Goal: Check status: Check status

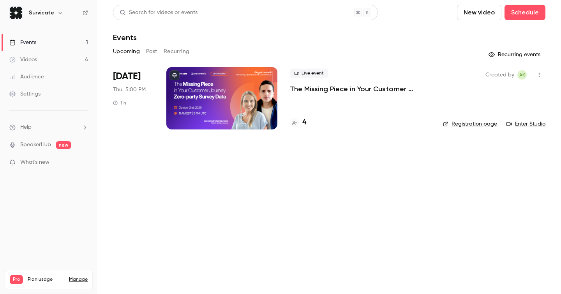
click at [295, 100] on div "Live event The Missing Piece in Your Customer Journey: Zero-party Survey Data 4" at bounding box center [360, 98] width 141 height 62
click at [376, 85] on p "The Missing Piece in Your Customer Journey: Zero-party Survey Data" at bounding box center [360, 88] width 141 height 9
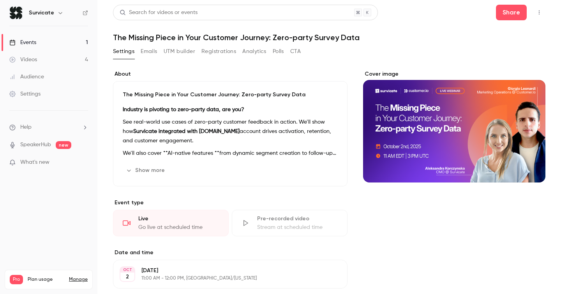
click at [221, 52] on button "Registrations" at bounding box center [218, 51] width 35 height 12
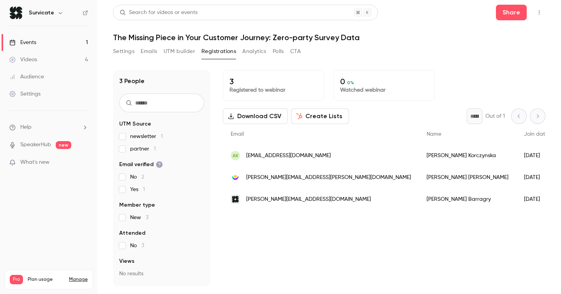
click at [353, 227] on div "3 Registered to webinar 0 0 % Watched webinar Download CSV Create Lists * Out o…" at bounding box center [384, 178] width 323 height 216
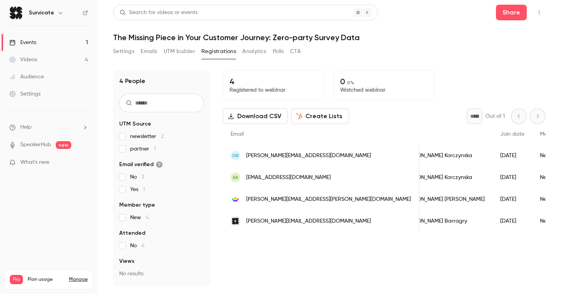
scroll to position [0, 24]
click at [327, 159] on span "aleksandra+utmfinal@korczynska.co" at bounding box center [308, 156] width 125 height 8
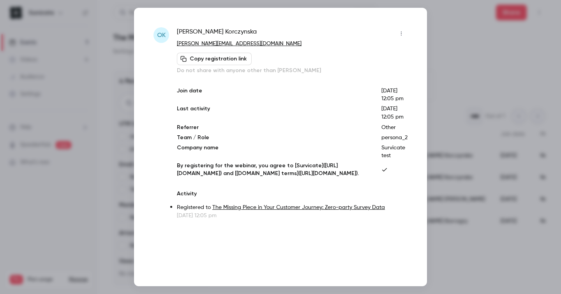
click at [466, 36] on div at bounding box center [280, 147] width 561 height 294
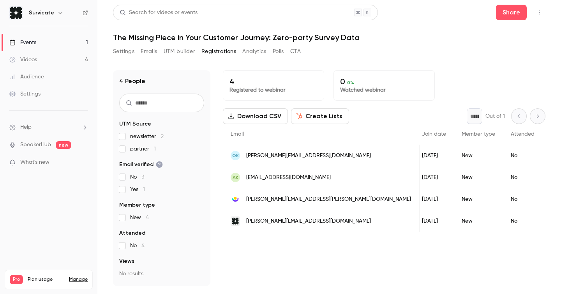
scroll to position [0, 363]
click at [157, 108] on input "text" at bounding box center [161, 103] width 85 height 19
